Goal: Task Accomplishment & Management: Manage account settings

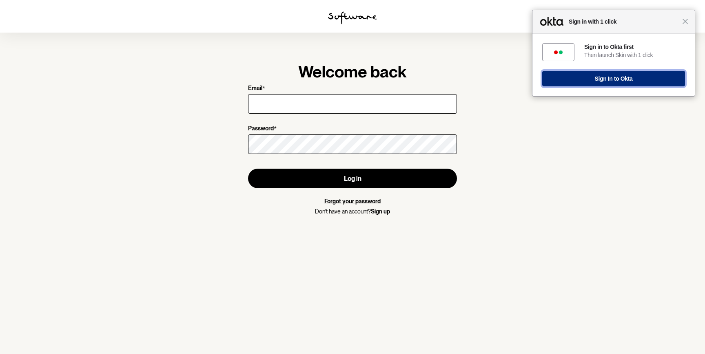
click at [633, 80] on button "Sign In to Okta" at bounding box center [613, 78] width 143 height 15
click at [683, 23] on span "Close" at bounding box center [685, 21] width 6 height 6
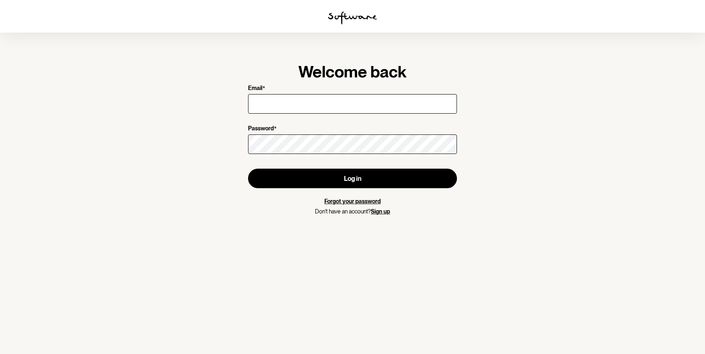
click at [556, 107] on section "Welcome back Email * Password * Log in Forgot your password Don't have an accou…" at bounding box center [352, 177] width 705 height 354
click at [569, 197] on section "Welcome back Email * Password * Log in Forgot your password Don't have an accou…" at bounding box center [352, 177] width 705 height 354
